Goal: Information Seeking & Learning: Learn about a topic

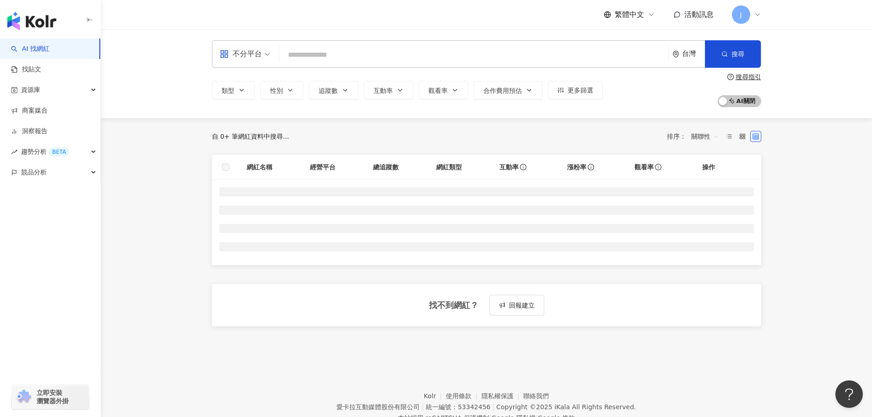
click at [557, 43] on div "不分平台 台灣 搜尋" at bounding box center [486, 53] width 549 height 27
click at [556, 50] on input "search" at bounding box center [474, 54] width 382 height 17
paste input "**********"
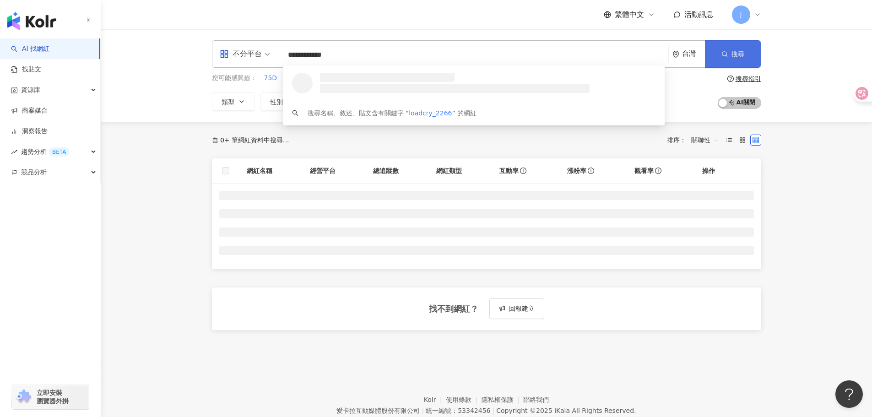
click at [758, 55] on button "搜尋" at bounding box center [733, 53] width 56 height 27
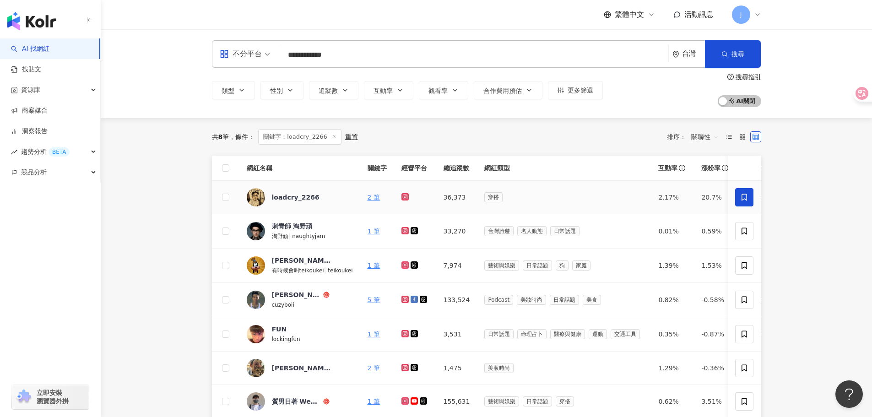
click at [332, 210] on td "loadcry_2266" at bounding box center [299, 197] width 121 height 33
click at [336, 208] on td "loadcry_2266" at bounding box center [299, 197] width 121 height 33
click at [289, 199] on div "loadcry_2266" at bounding box center [296, 197] width 48 height 9
click at [372, 52] on input "**********" at bounding box center [474, 54] width 382 height 17
paste input "search"
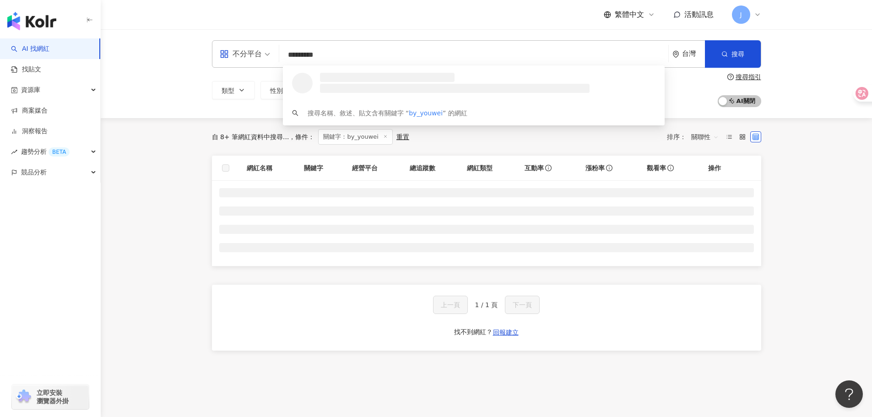
type input "*********"
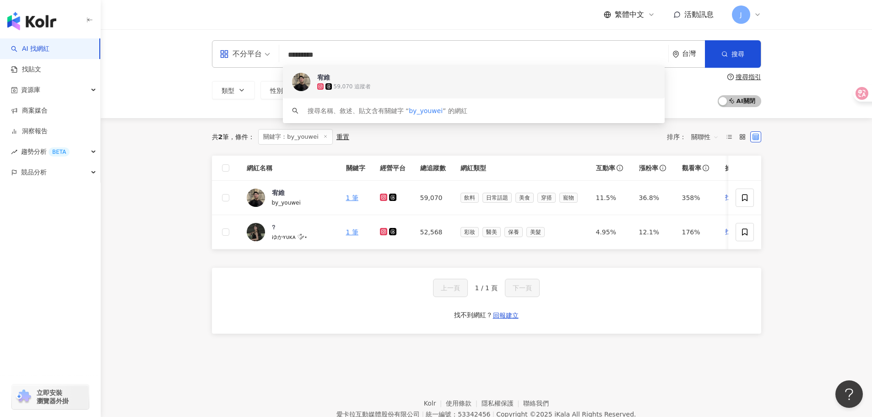
click at [497, 179] on th "網紅類型" at bounding box center [521, 168] width 136 height 25
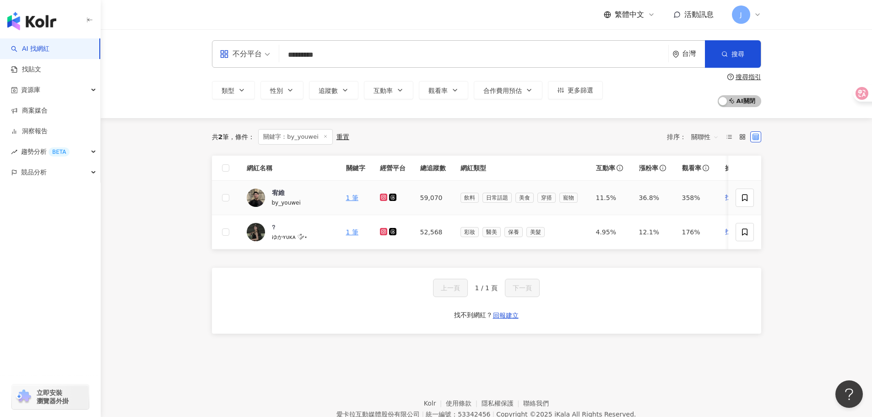
click at [422, 196] on td "59,070" at bounding box center [433, 198] width 40 height 34
click at [348, 198] on link "1 筆" at bounding box center [352, 197] width 12 height 7
click at [272, 193] on div "宥維" at bounding box center [278, 192] width 13 height 9
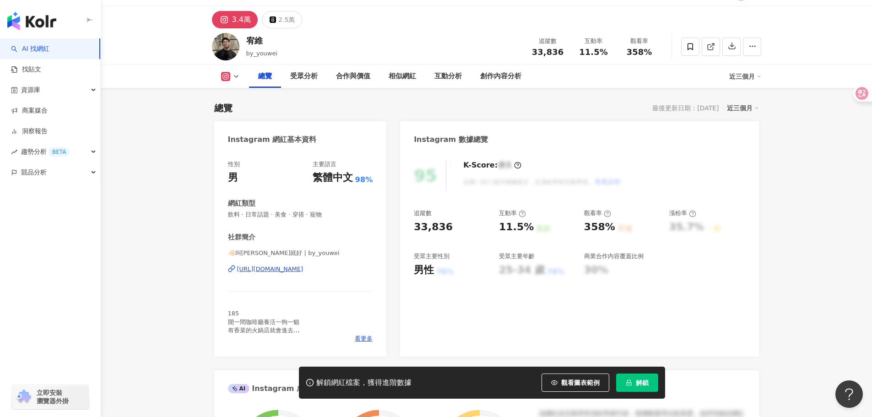
scroll to position [46, 0]
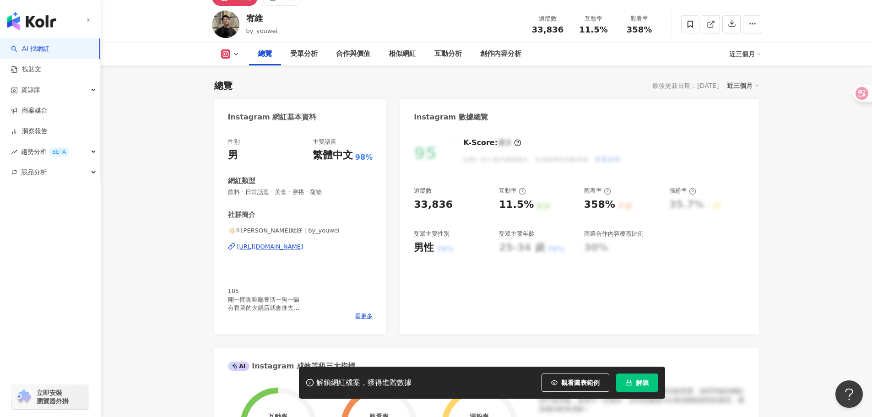
click at [627, 382] on icon "lock" at bounding box center [629, 383] width 6 height 6
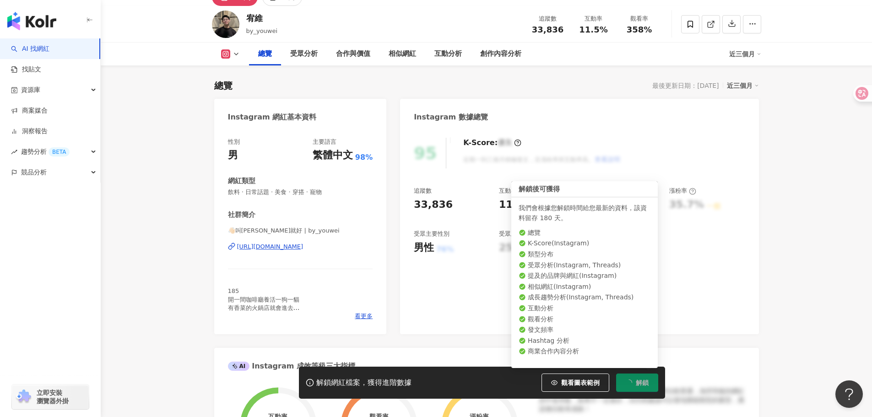
click at [642, 379] on span "解鎖" at bounding box center [642, 382] width 13 height 7
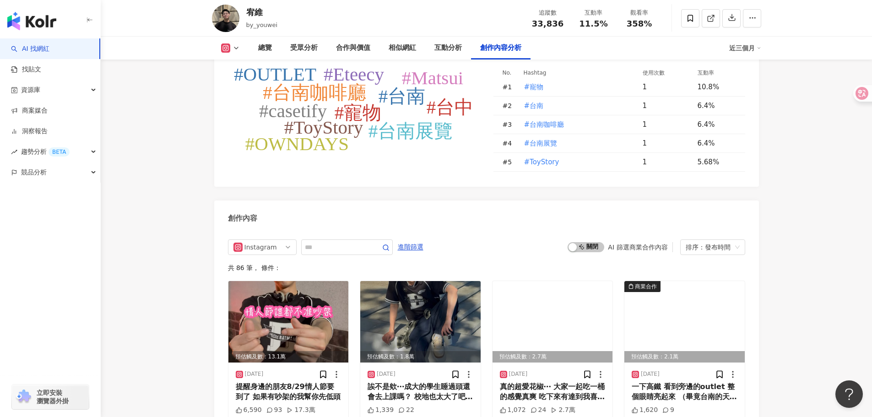
scroll to position [2884, 0]
